Goal: Task Accomplishment & Management: Manage account settings

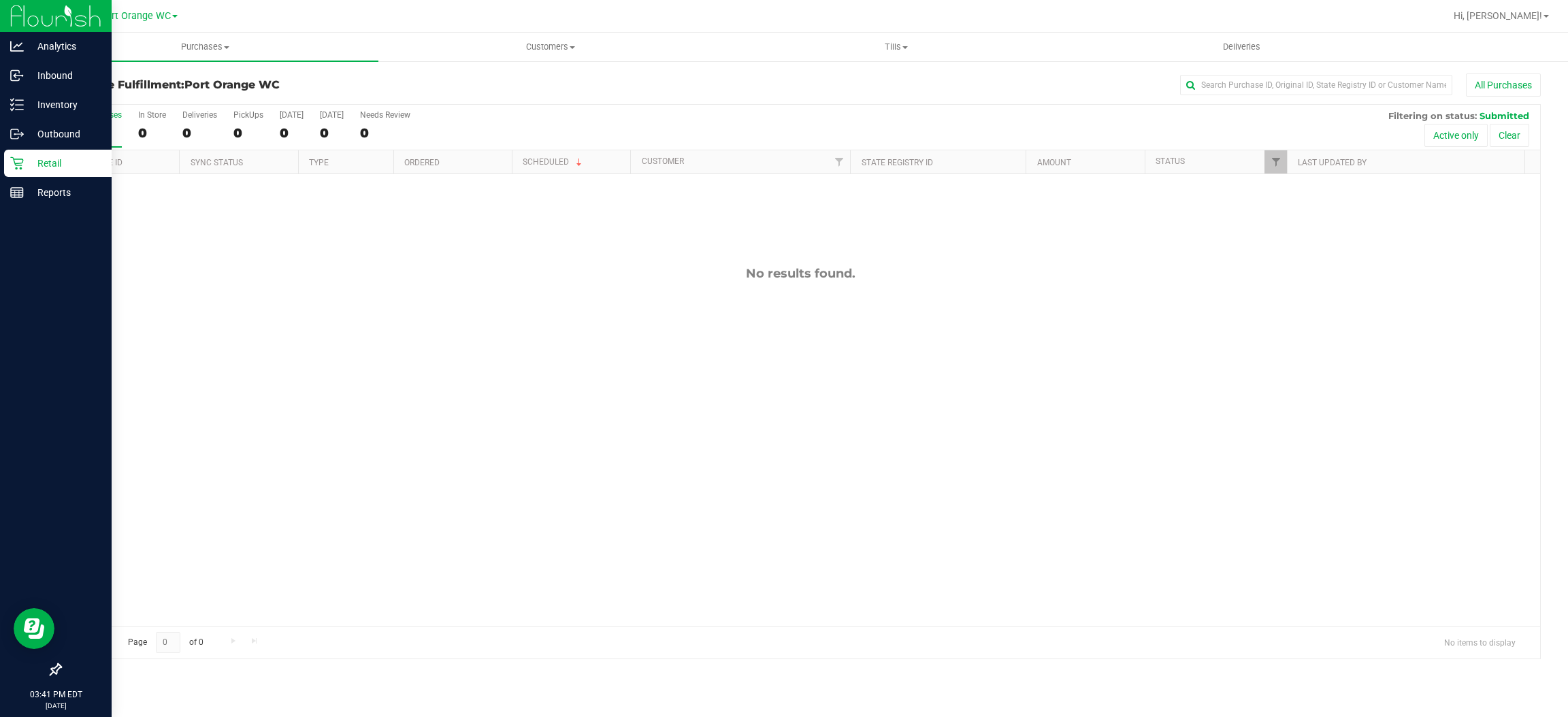
click at [54, 166] on p "Retail" at bounding box center [64, 163] width 82 height 16
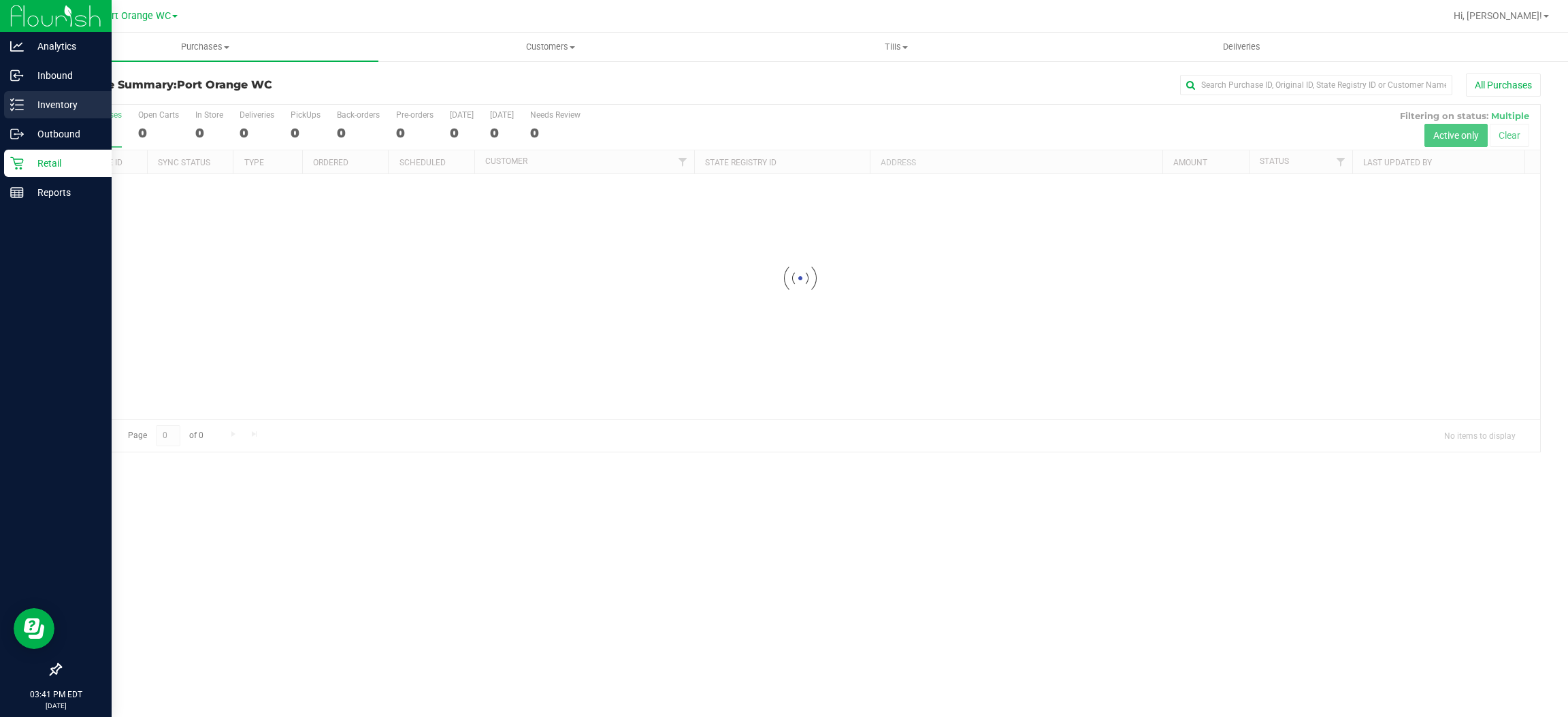
click at [59, 100] on p "Inventory" at bounding box center [64, 105] width 82 height 16
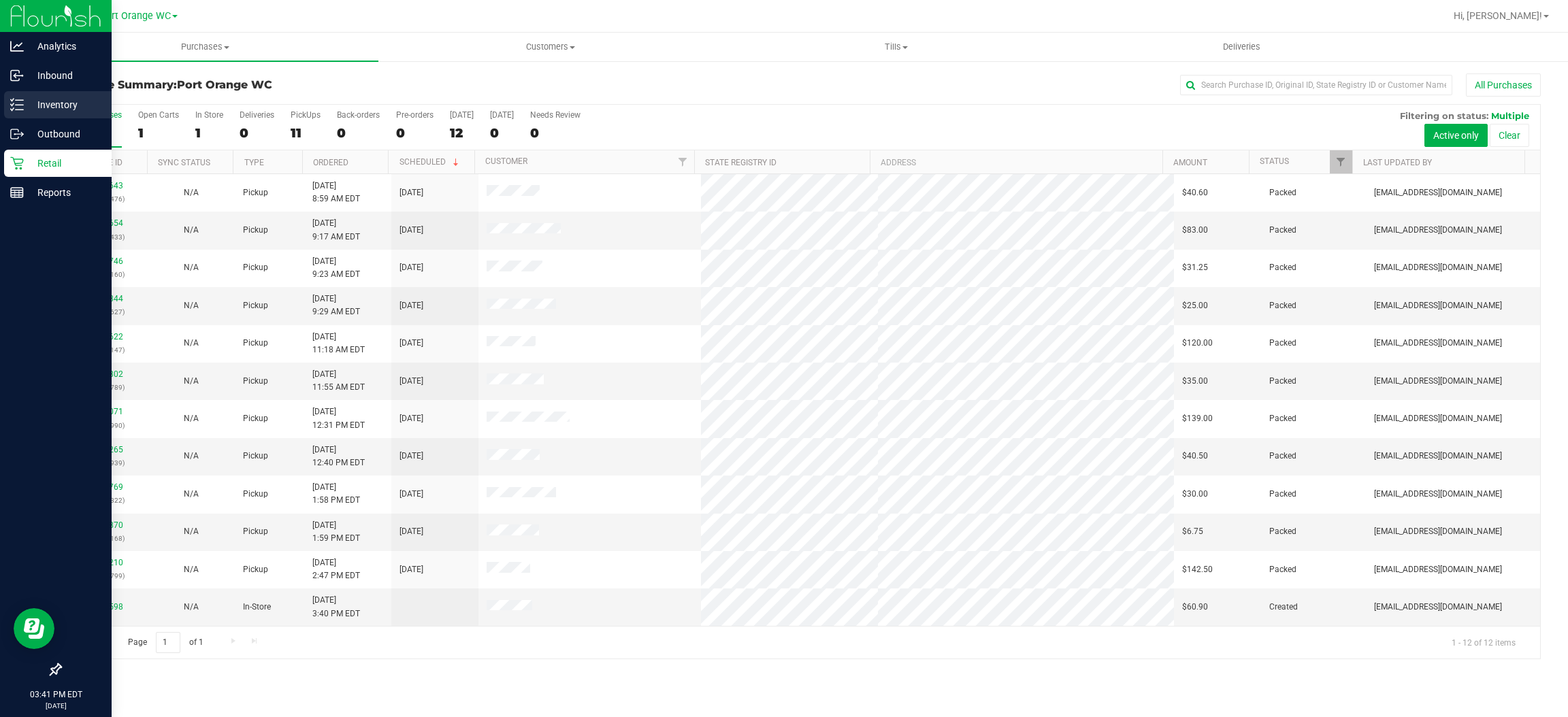
click at [46, 101] on p "Inventory" at bounding box center [64, 105] width 82 height 16
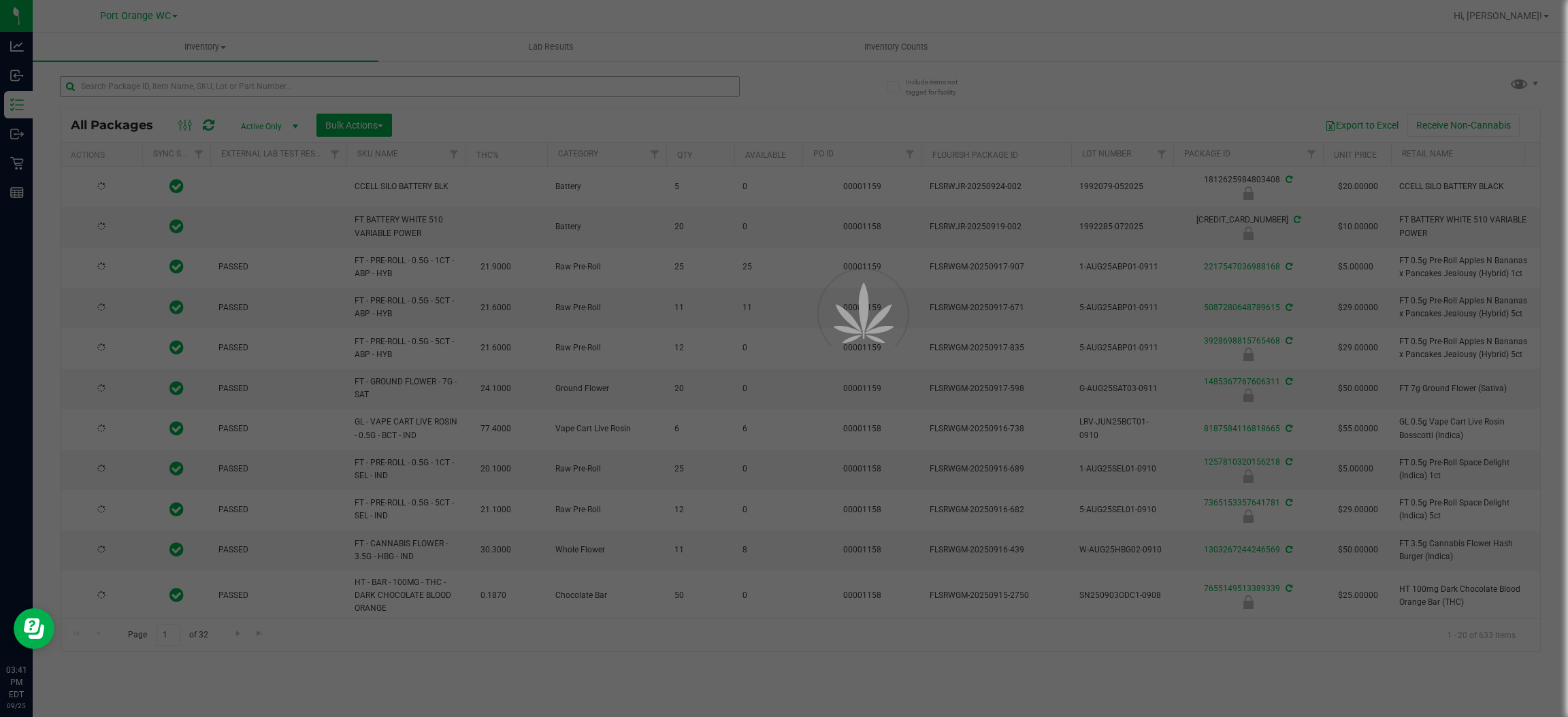
type input "[DATE]"
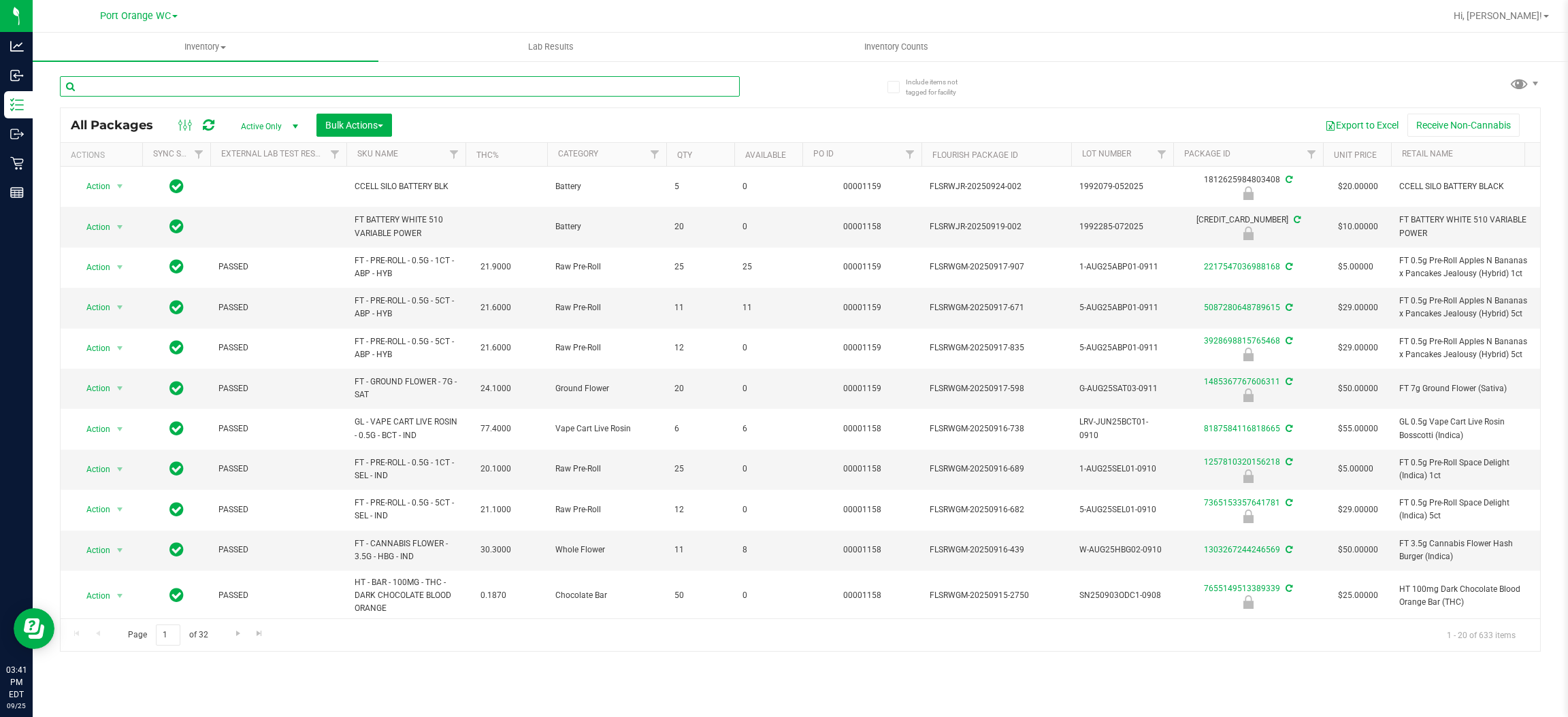
click at [111, 86] on input "text" at bounding box center [399, 86] width 680 height 20
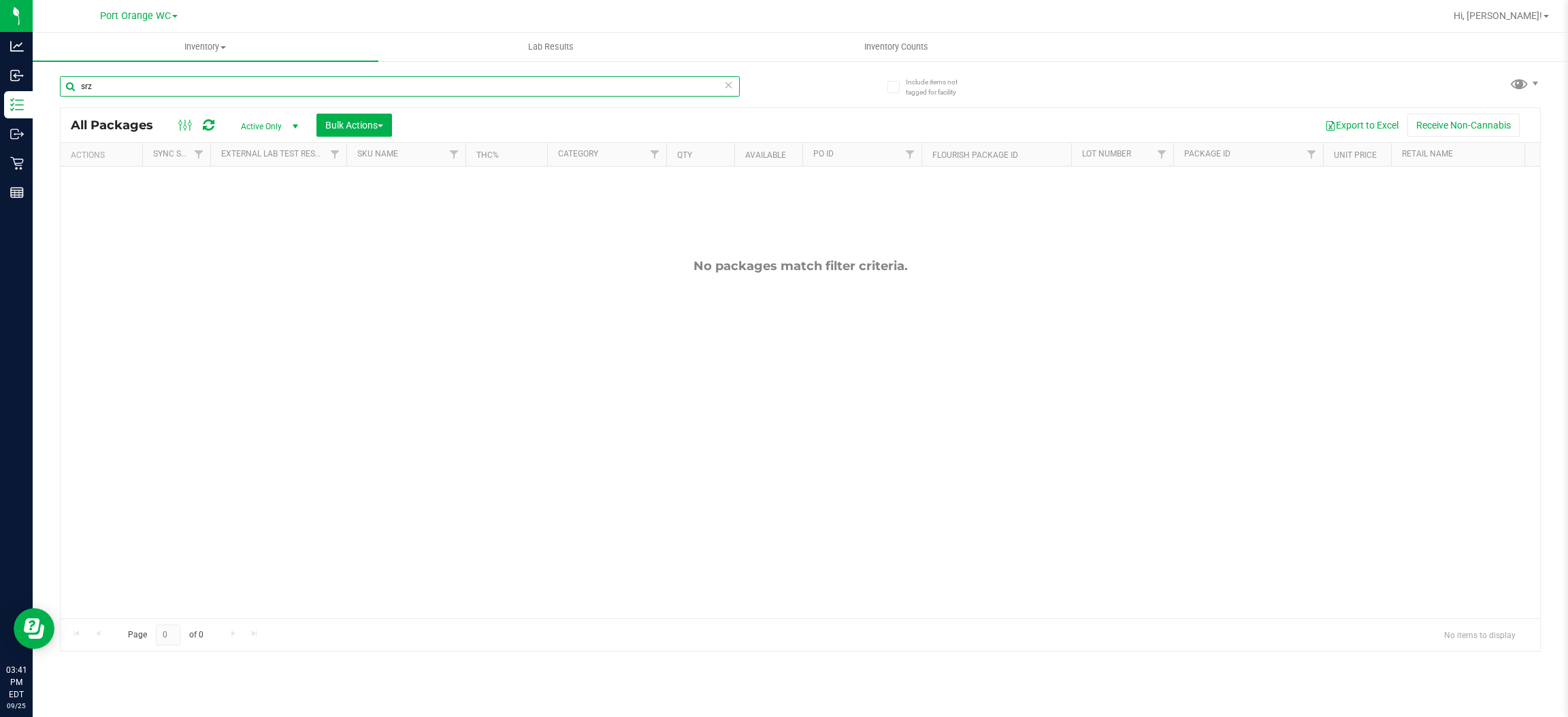
type input "srz"
click at [198, 88] on input "srz" at bounding box center [399, 86] width 680 height 20
click at [198, 87] on input "srz" at bounding box center [399, 86] width 680 height 20
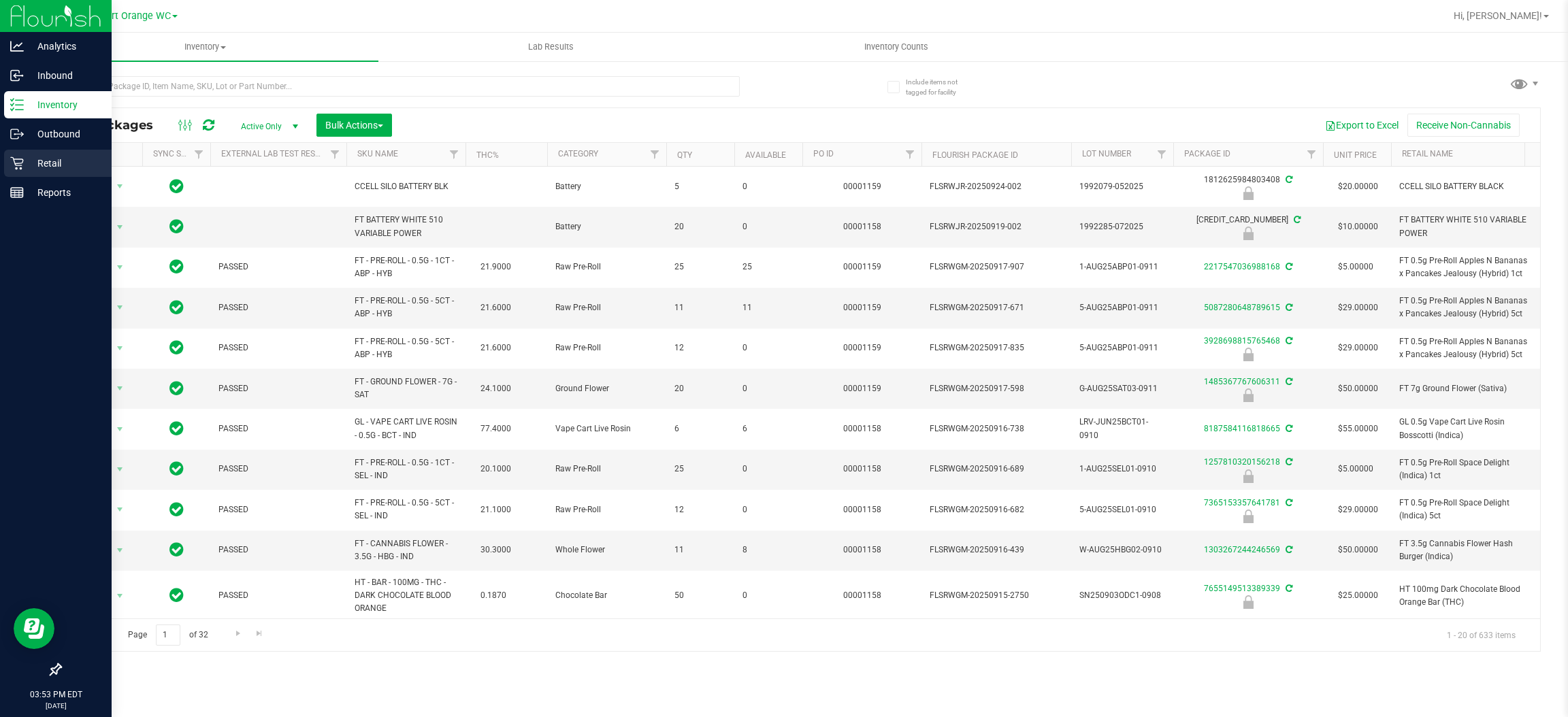
click at [48, 167] on p "Retail" at bounding box center [64, 163] width 82 height 16
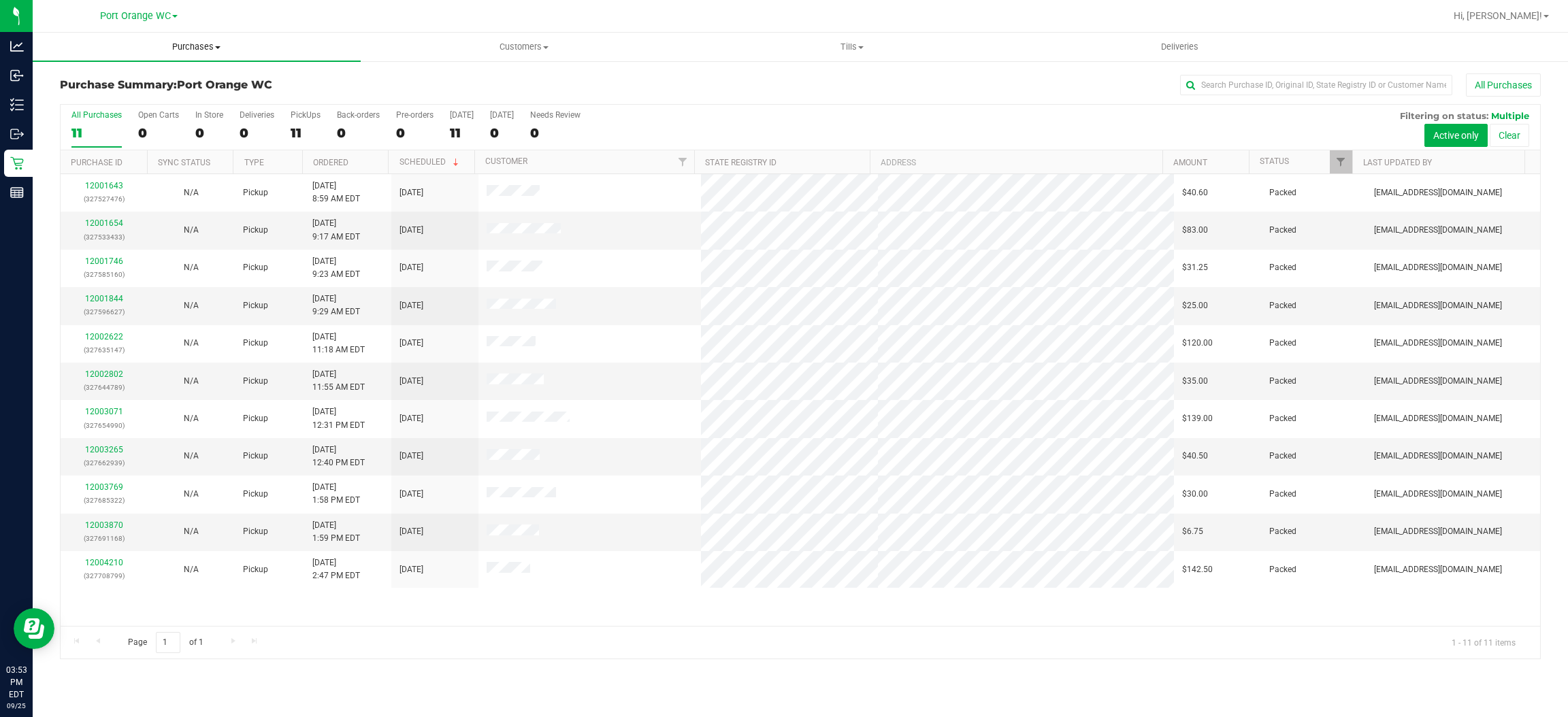
click at [201, 46] on span "Purchases" at bounding box center [197, 47] width 328 height 13
click at [77, 93] on span "Fulfillment" at bounding box center [75, 98] width 84 height 12
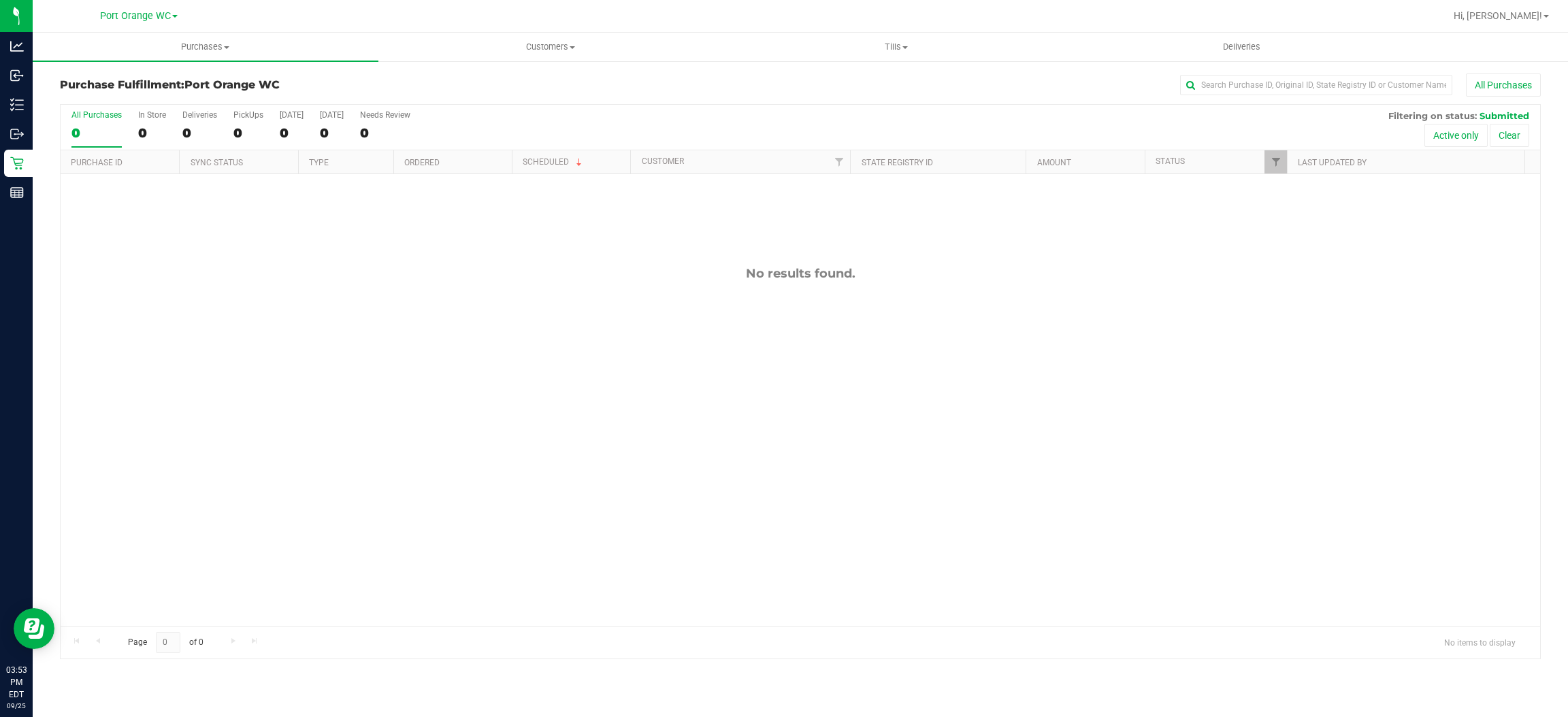
click at [287, 306] on div "No results found." at bounding box center [800, 446] width 1479 height 543
click at [853, 46] on span "Tills" at bounding box center [897, 47] width 344 height 13
click at [851, 75] on li "Manage tills" at bounding box center [897, 82] width 346 height 16
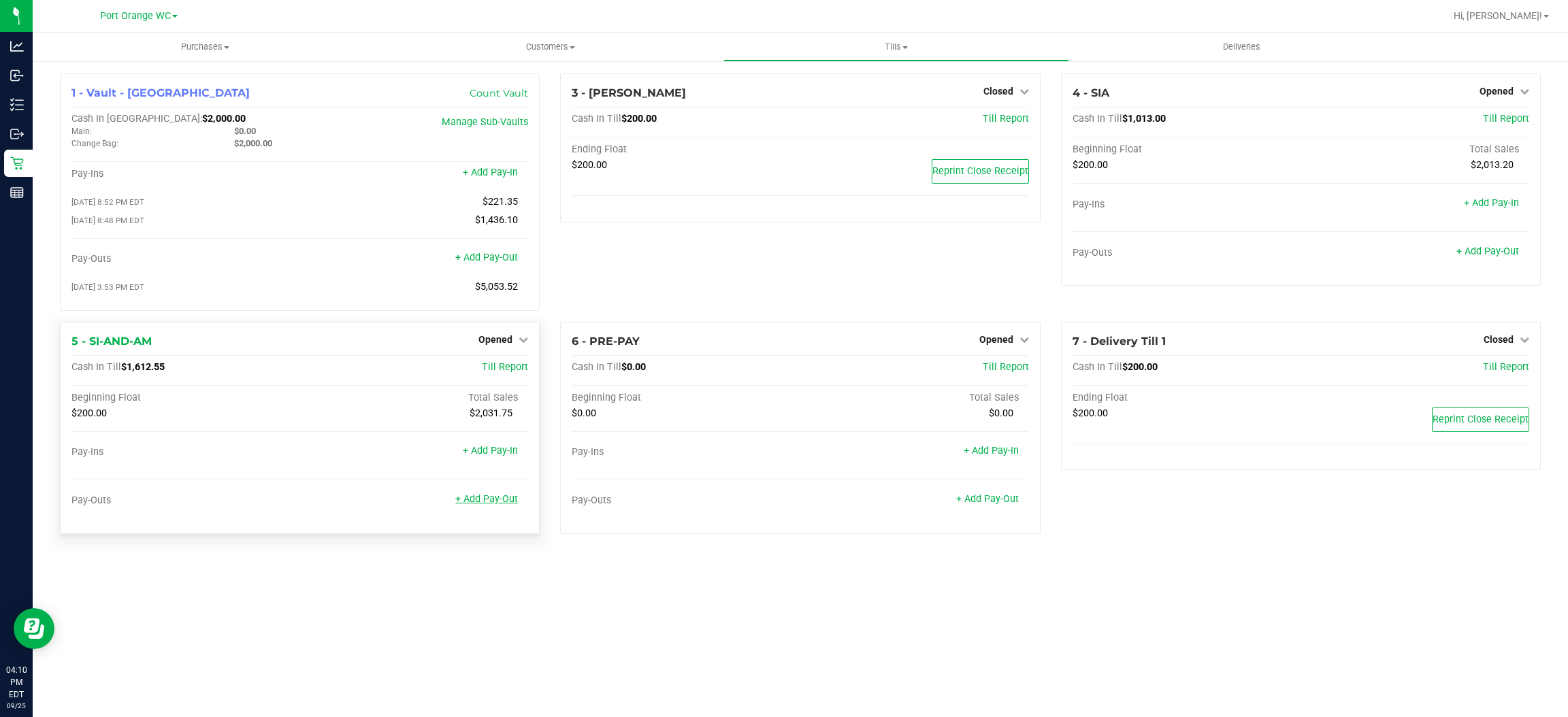
click at [495, 501] on link "+ Add Pay-Out" at bounding box center [487, 499] width 63 height 12
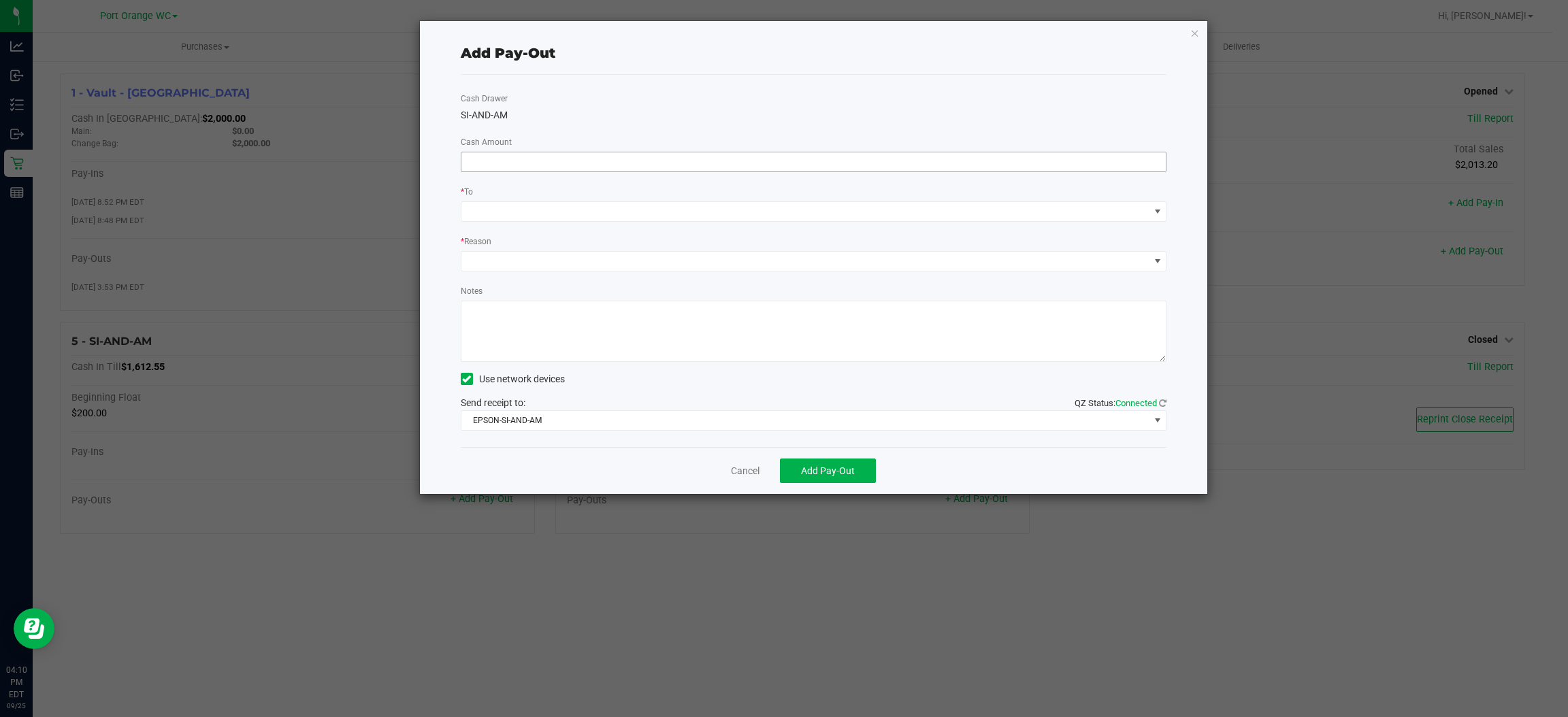
click at [795, 160] on input at bounding box center [814, 162] width 705 height 19
click at [634, 215] on span at bounding box center [805, 211] width 688 height 19
type input "$1,300.00"
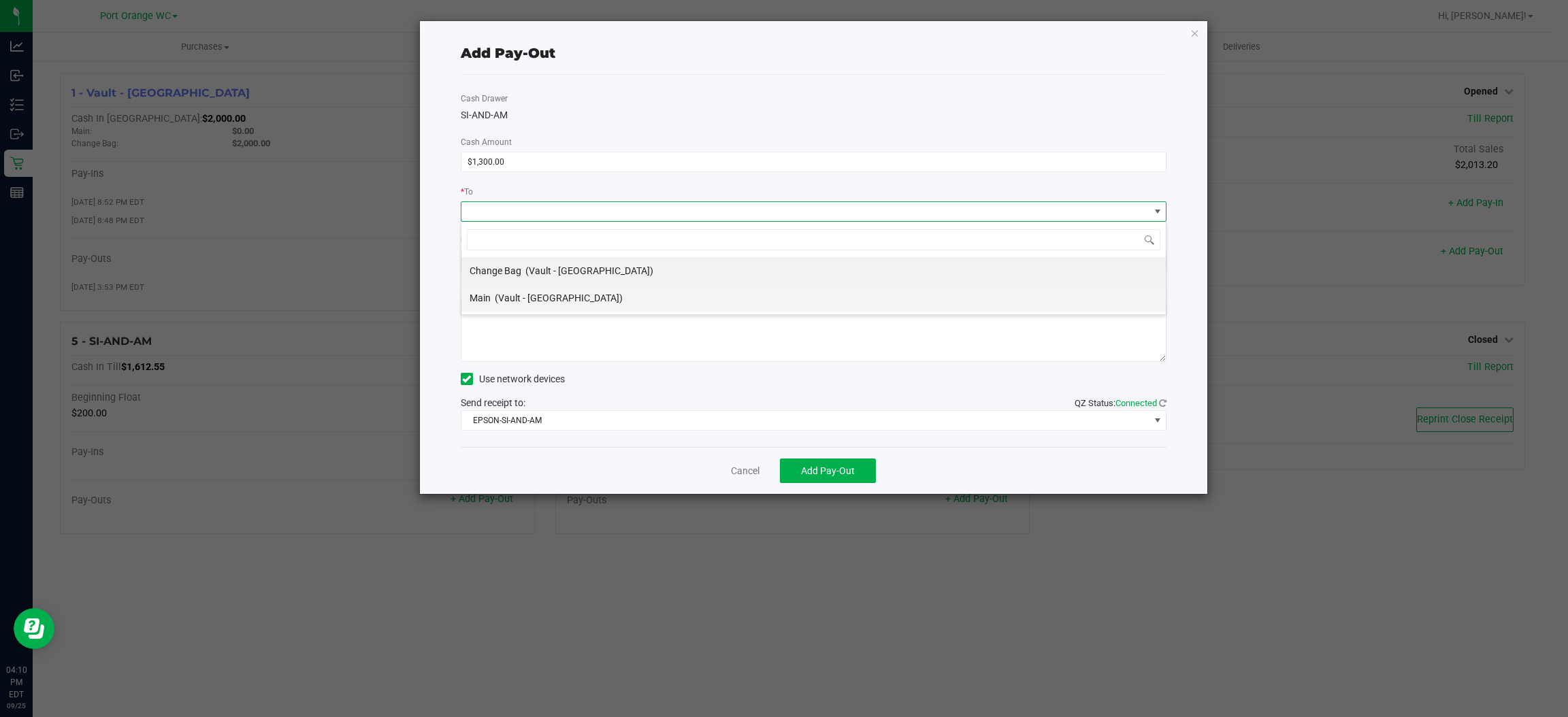
click at [567, 298] on span "(Vault - [GEOGRAPHIC_DATA])" at bounding box center [559, 298] width 128 height 11
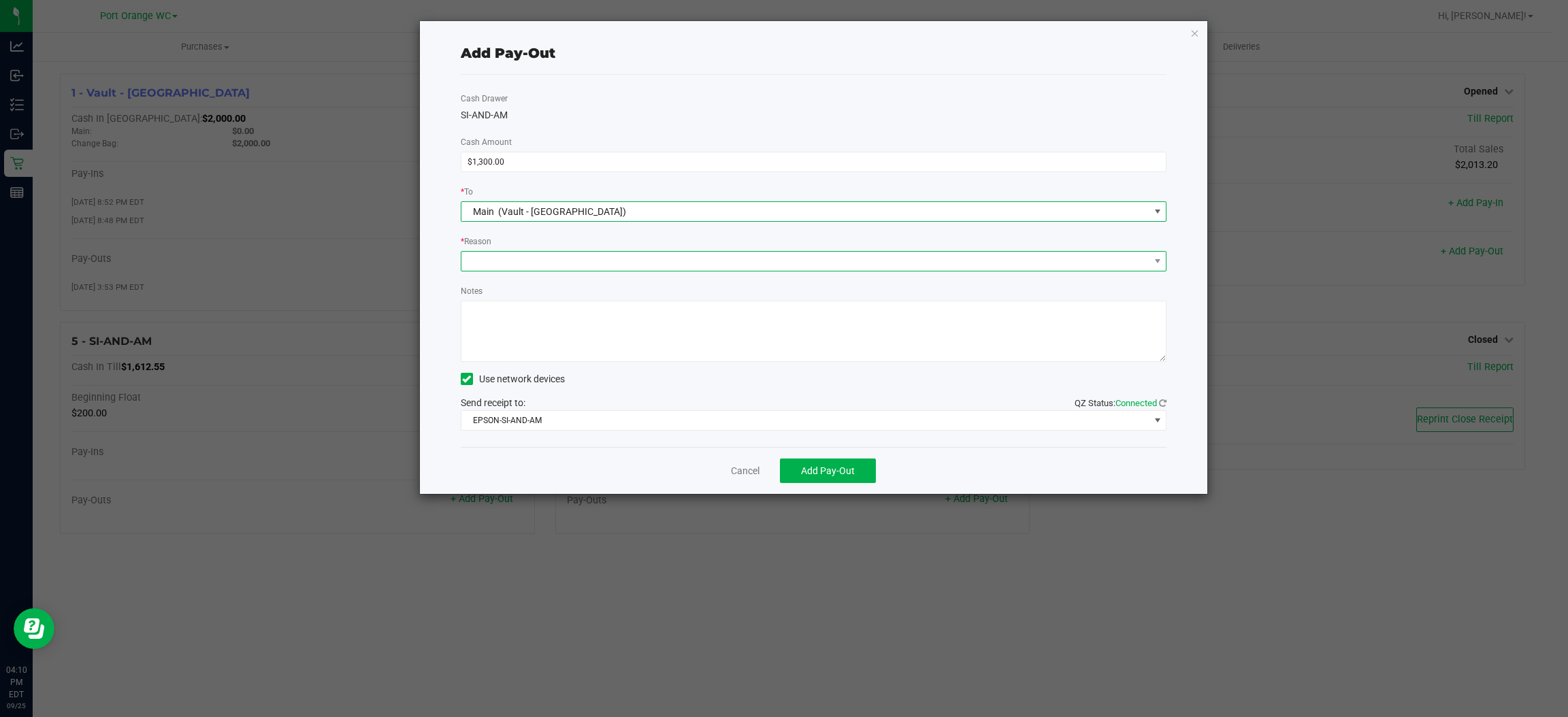
click at [570, 258] on span at bounding box center [805, 261] width 688 height 19
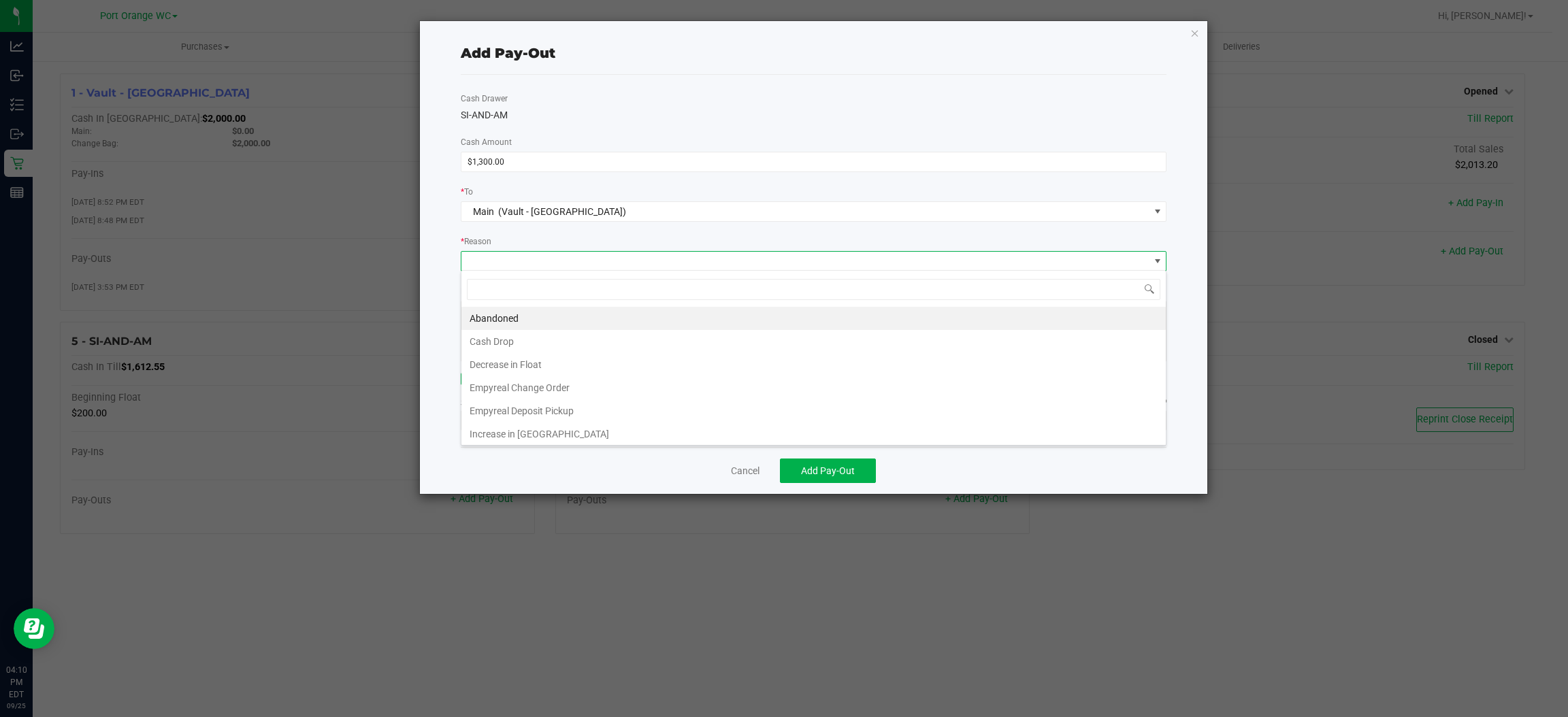
scroll to position [3, 0]
click at [515, 345] on li "Cash Drop" at bounding box center [814, 339] width 704 height 23
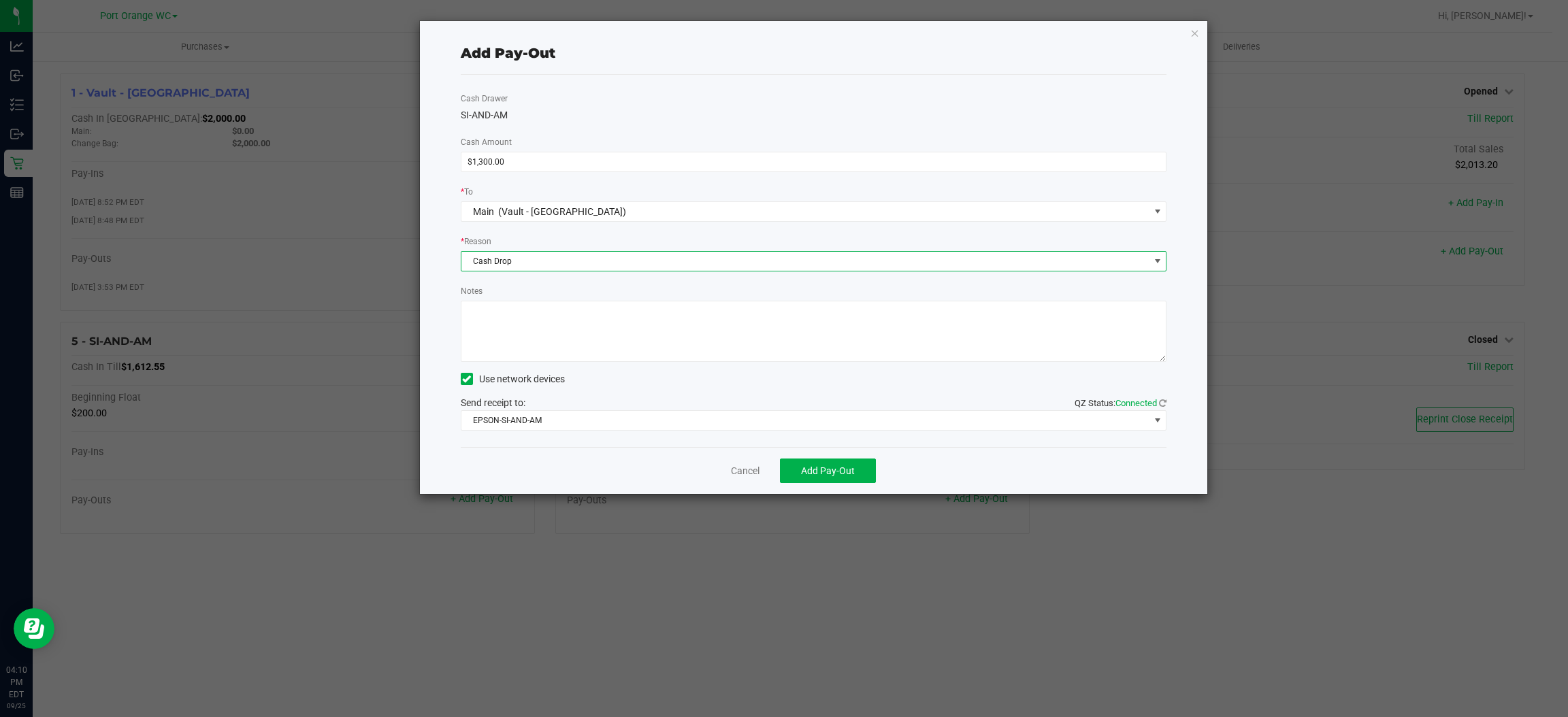
click at [549, 316] on textarea "Notes" at bounding box center [814, 332] width 706 height 61
type textarea "MO"
click at [852, 479] on button "Add Pay-Out" at bounding box center [828, 470] width 96 height 24
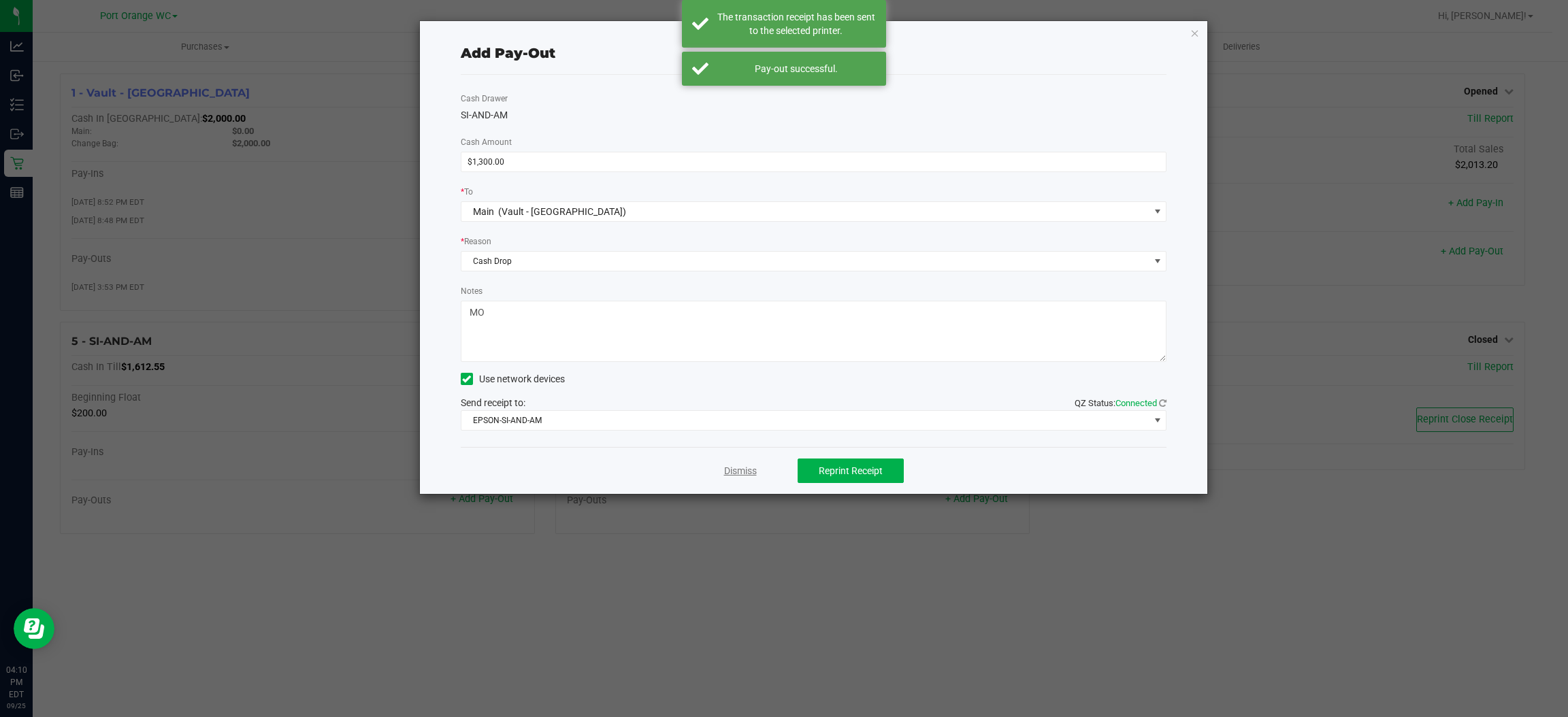
click at [750, 464] on link "Dismiss" at bounding box center [740, 471] width 33 height 15
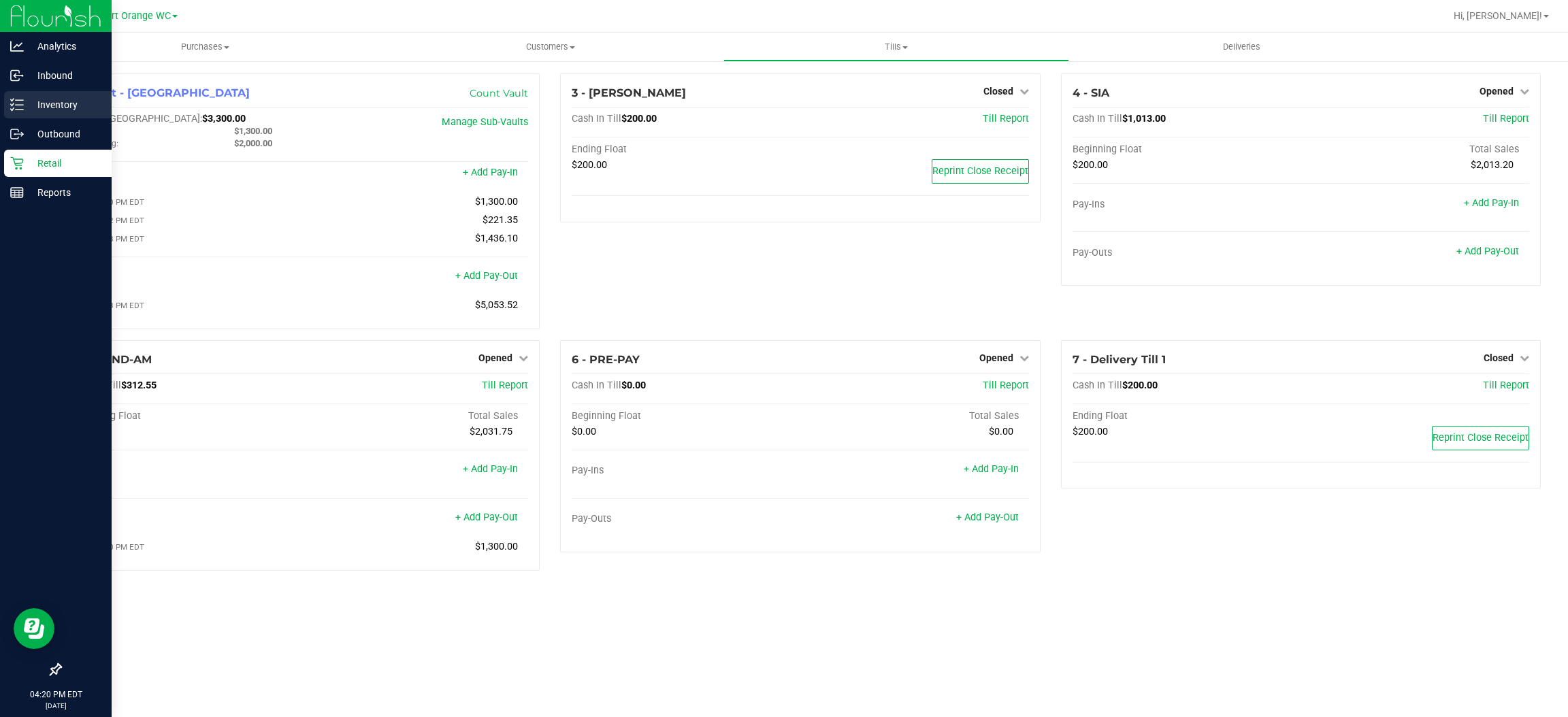
click at [17, 105] on line at bounding box center [19, 105] width 8 height 0
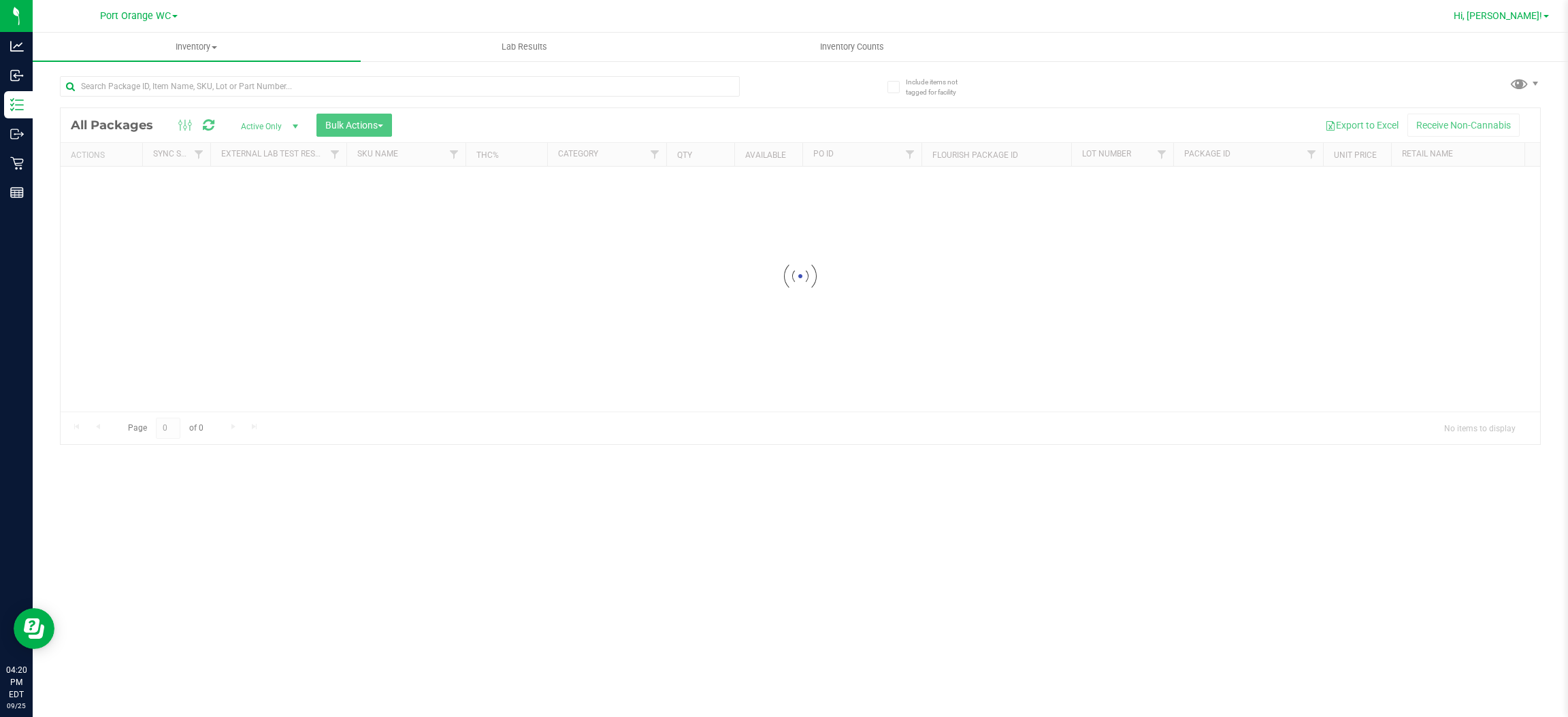
click at [1521, 15] on span "Hi, [PERSON_NAME]!" at bounding box center [1498, 16] width 89 height 11
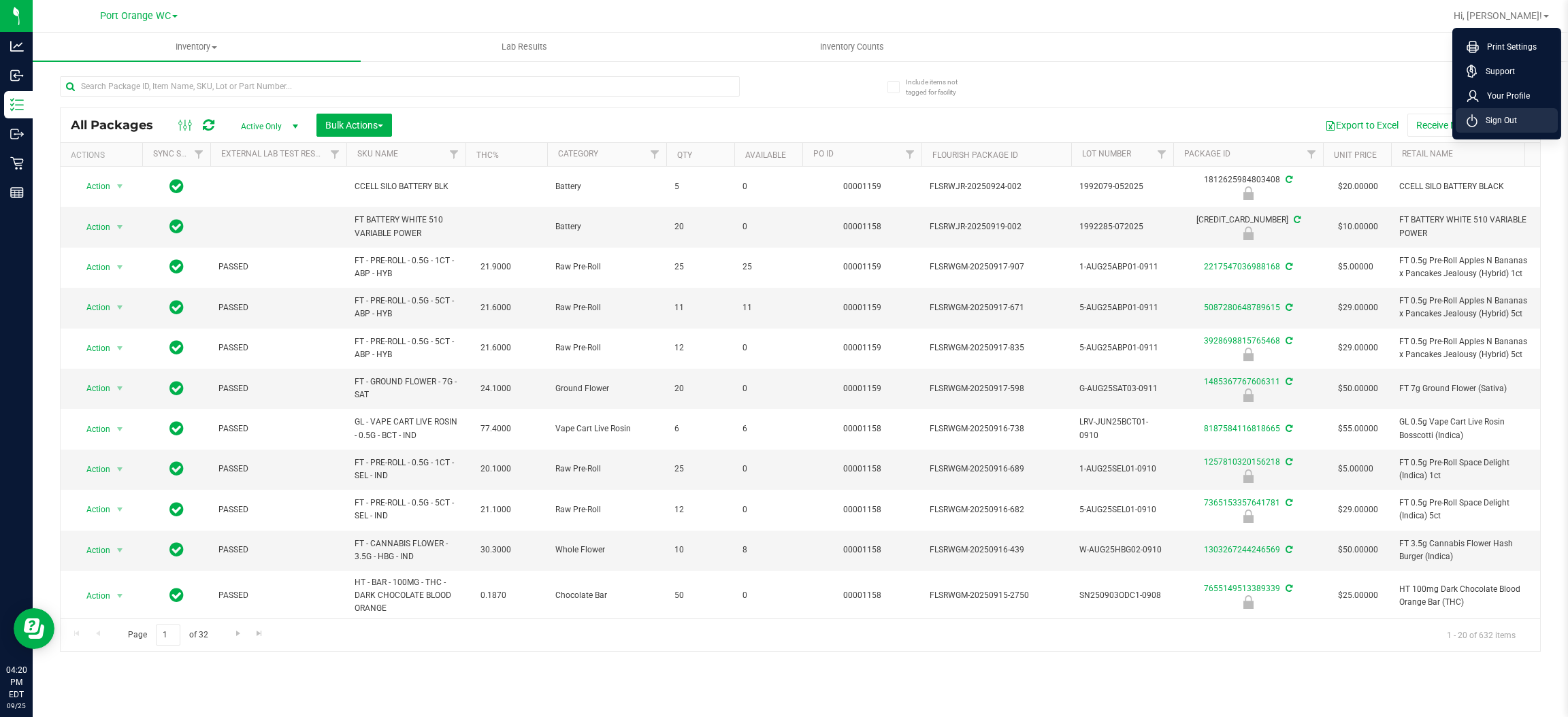
click at [1508, 117] on span "Sign Out" at bounding box center [1497, 121] width 40 height 14
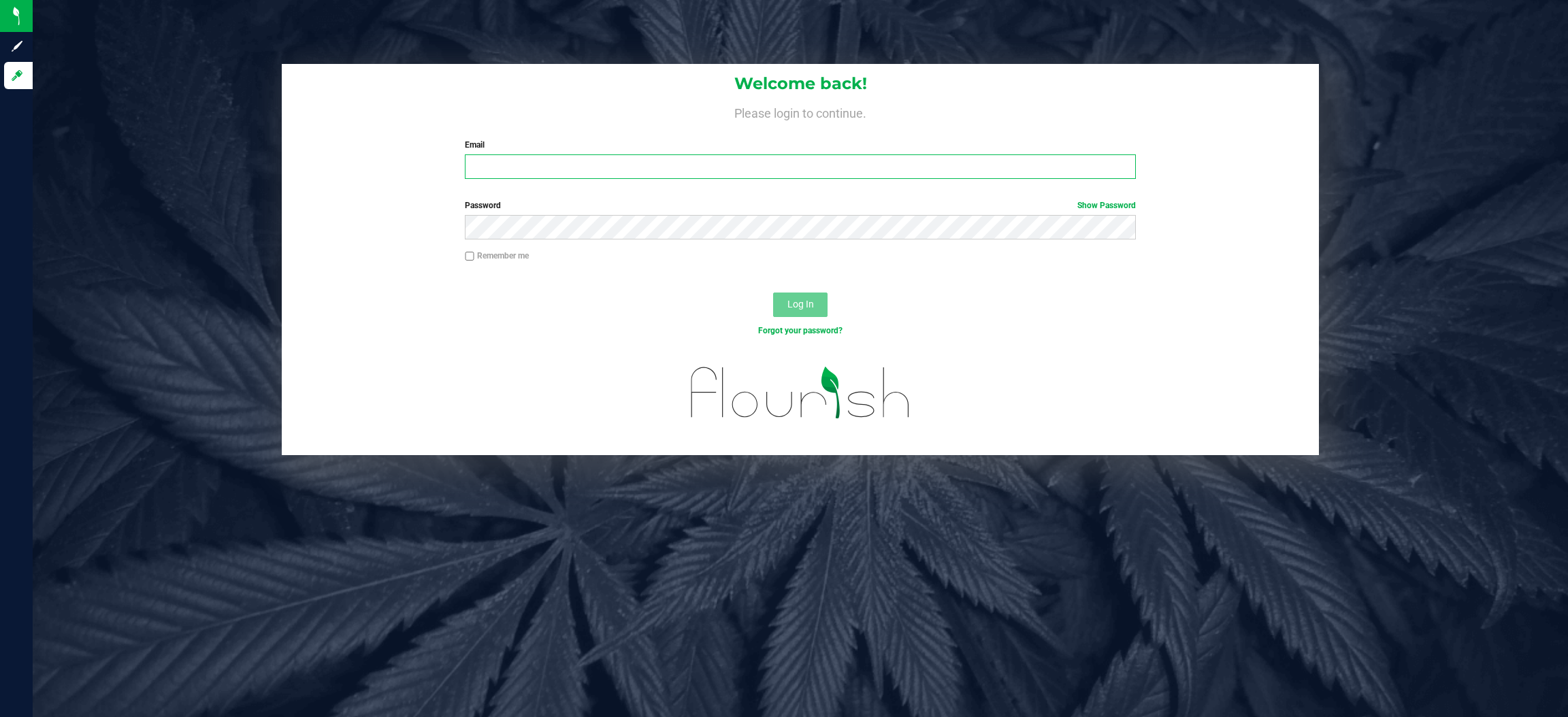
click at [602, 171] on input "Email" at bounding box center [800, 167] width 671 height 24
type input "[EMAIL_ADDRESS][DOMAIN_NAME]"
click at [773, 293] on button "Log In" at bounding box center [800, 304] width 54 height 24
